Goal: Information Seeking & Learning: Check status

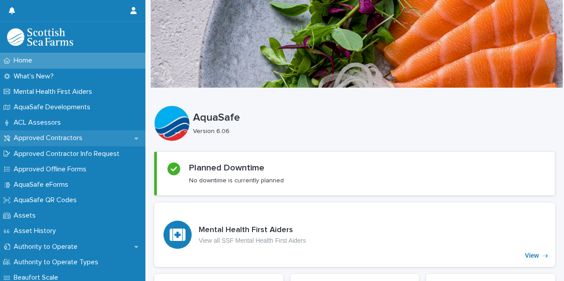
click at [58, 134] on p "Approved Contractors" at bounding box center [49, 138] width 79 height 8
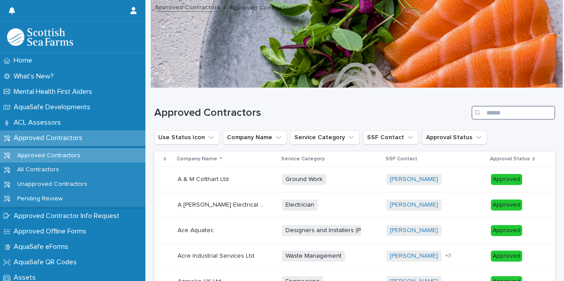
click at [502, 116] on input "Search" at bounding box center [514, 113] width 84 height 14
type input "****"
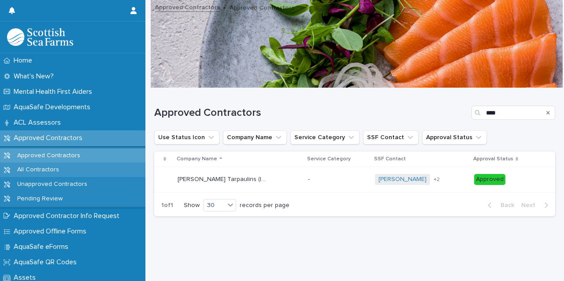
click at [44, 173] on p "All Contractors" at bounding box center [38, 169] width 56 height 7
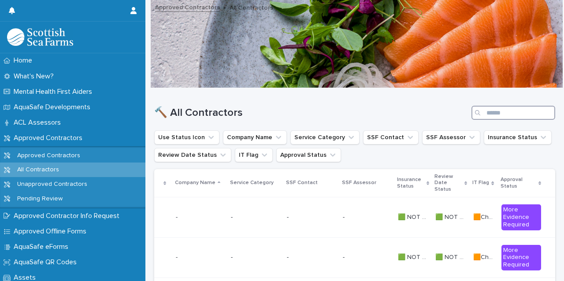
click at [498, 116] on input "Search" at bounding box center [514, 113] width 84 height 14
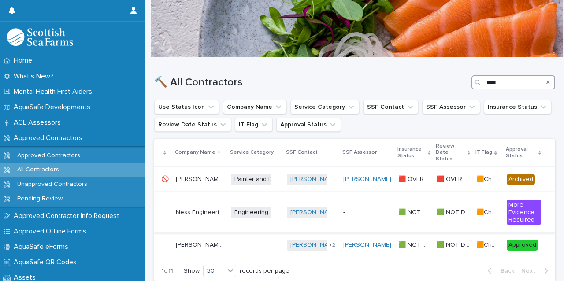
scroll to position [44, 0]
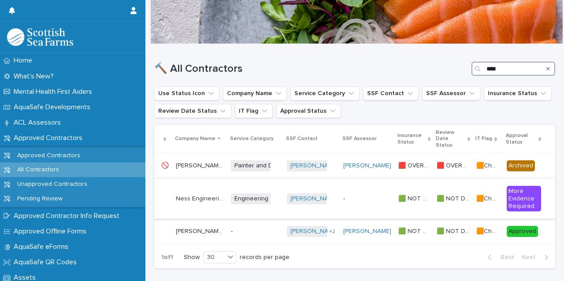
type input "****"
click at [189, 201] on div "Ness Engineering Ness Engineering" at bounding box center [200, 199] width 48 height 15
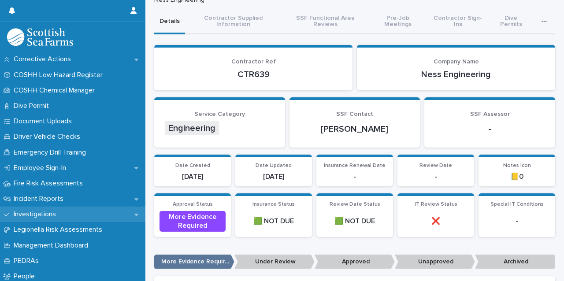
scroll to position [353, 0]
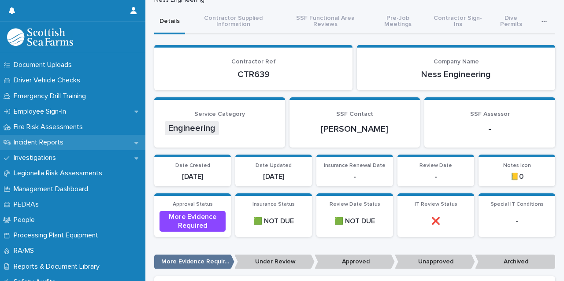
click at [55, 147] on div "Incident Reports" at bounding box center [73, 142] width 146 height 15
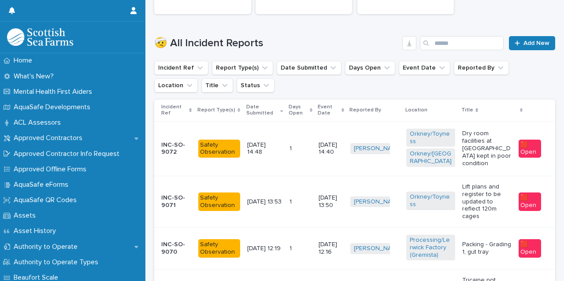
scroll to position [220, 0]
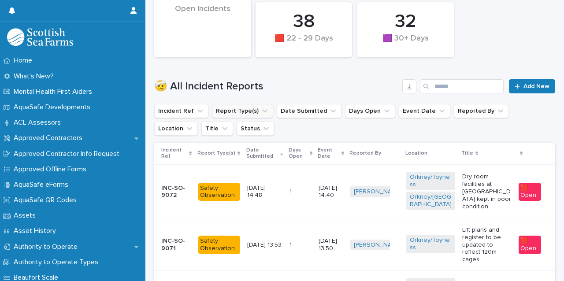
click at [249, 115] on button "Report Type(s)" at bounding box center [242, 111] width 61 height 14
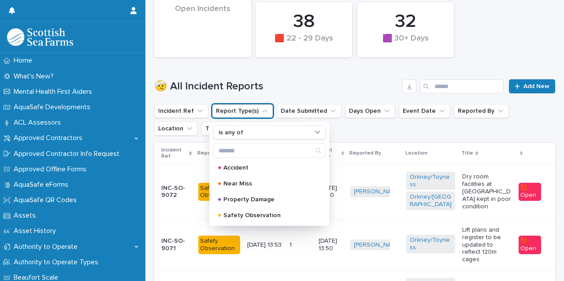
click at [362, 125] on ul "Incident Ref Report Type(s) is any of Accident Near Miss Property Damage Safety…" at bounding box center [355, 119] width 405 height 35
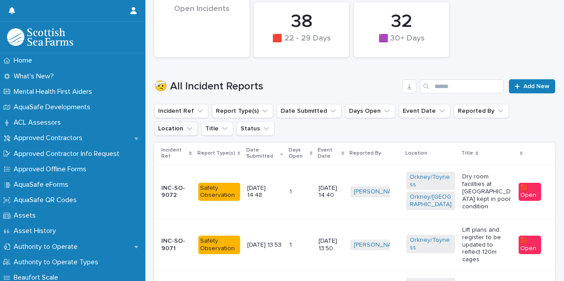
click at [198, 122] on button "Location" at bounding box center [176, 129] width 44 height 14
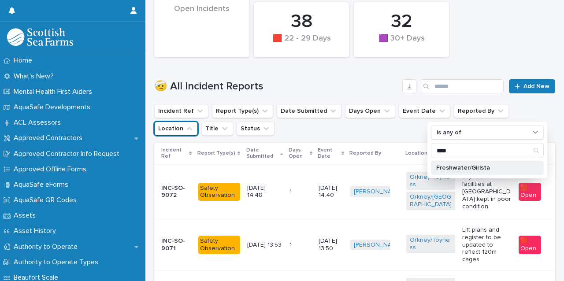
type input "****"
click at [469, 170] on p "Freshwater/Girlsta" at bounding box center [483, 168] width 93 height 6
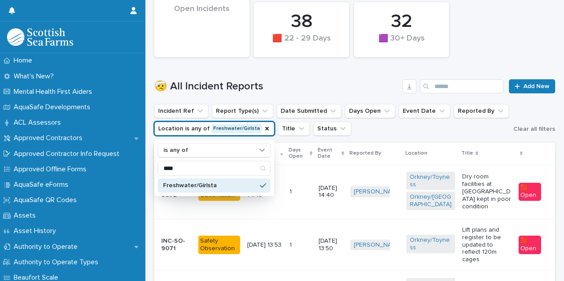
click at [314, 78] on div "🤕 All Incident Reports Add New" at bounding box center [354, 83] width 401 height 42
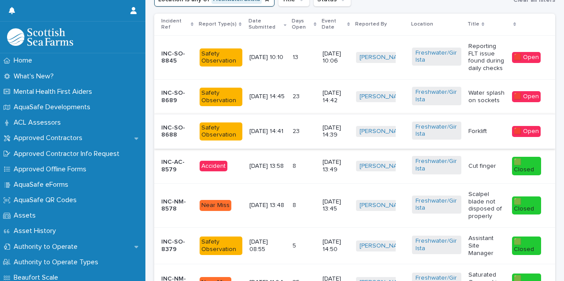
scroll to position [336, 0]
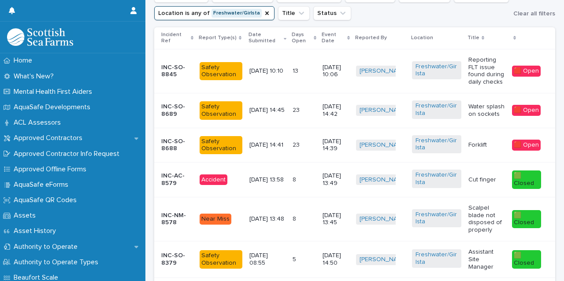
click at [169, 80] on div "INC-SO-8845" at bounding box center [176, 71] width 31 height 22
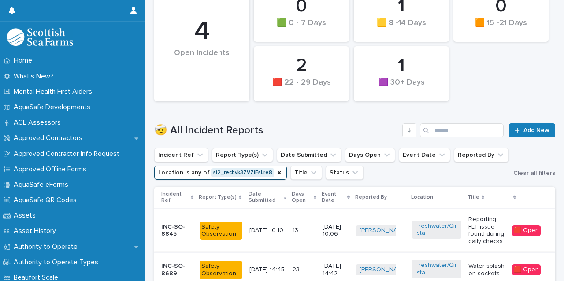
scroll to position [353, 0]
